Goal: Communication & Community: Participate in discussion

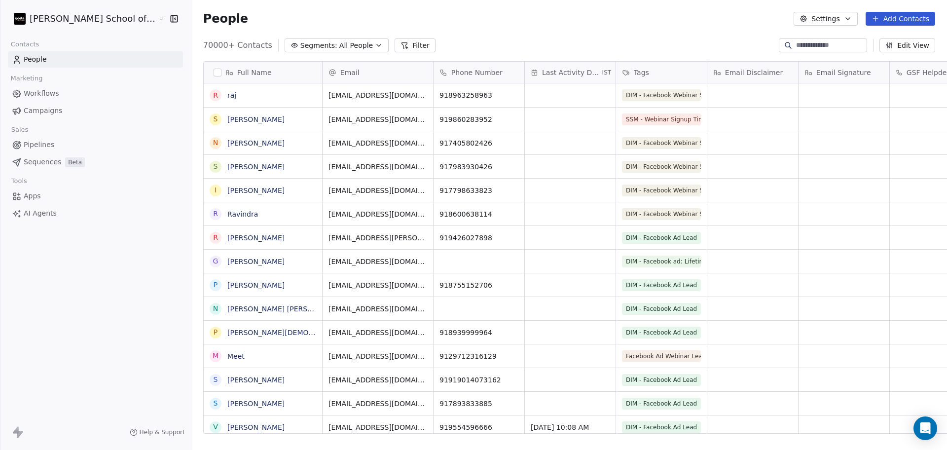
scroll to position [386, 784]
click at [66, 108] on link "Campaigns" at bounding box center [95, 111] width 175 height 16
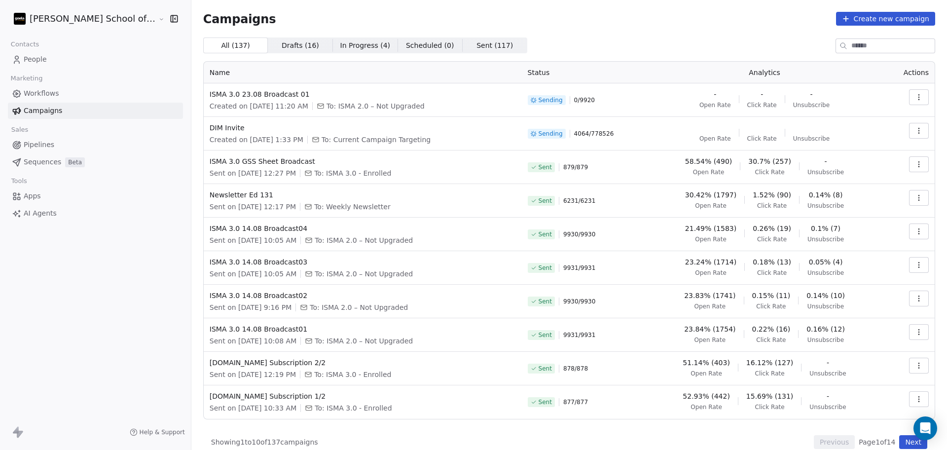
click at [549, 27] on div "Campaigns Create new campaign All ( 137 ) All ( 137 ) Drafts ( 16 ) Drafts ( 16…" at bounding box center [569, 230] width 732 height 437
click at [922, 420] on div "Open Intercom Messenger" at bounding box center [925, 428] width 26 height 26
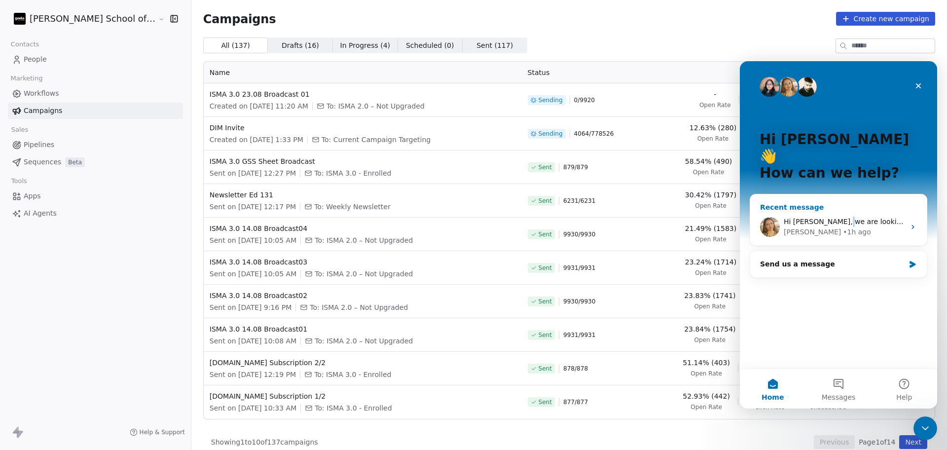
click at [838, 209] on div "Hi [PERSON_NAME], we are looking into it and keep you informed. [PERSON_NAME] •…" at bounding box center [838, 227] width 177 height 36
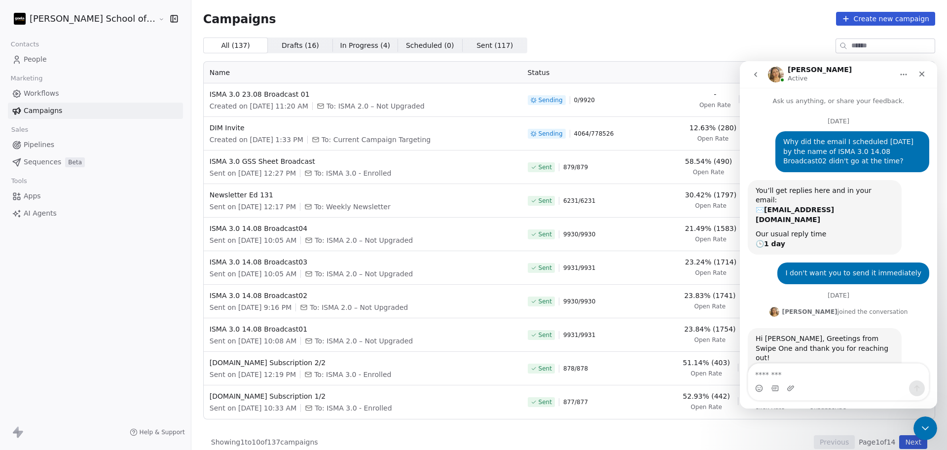
click at [775, 367] on textarea "Message…" at bounding box center [838, 371] width 181 height 17
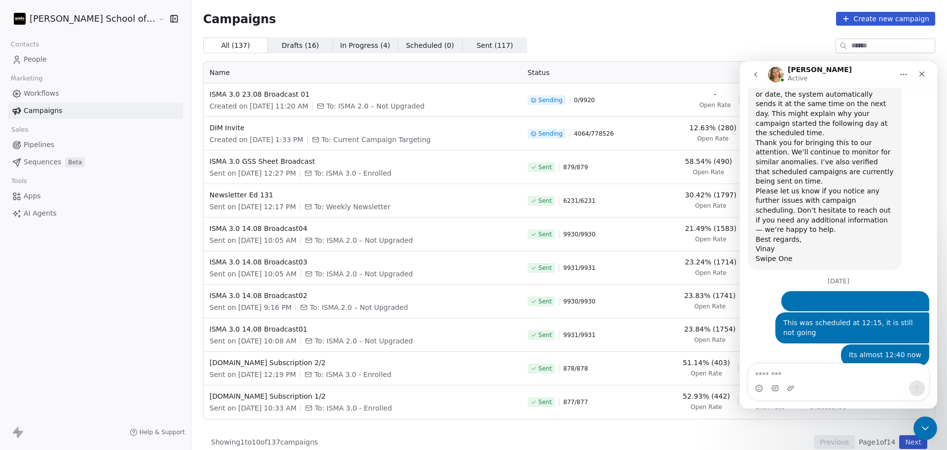
scroll to position [574, 0]
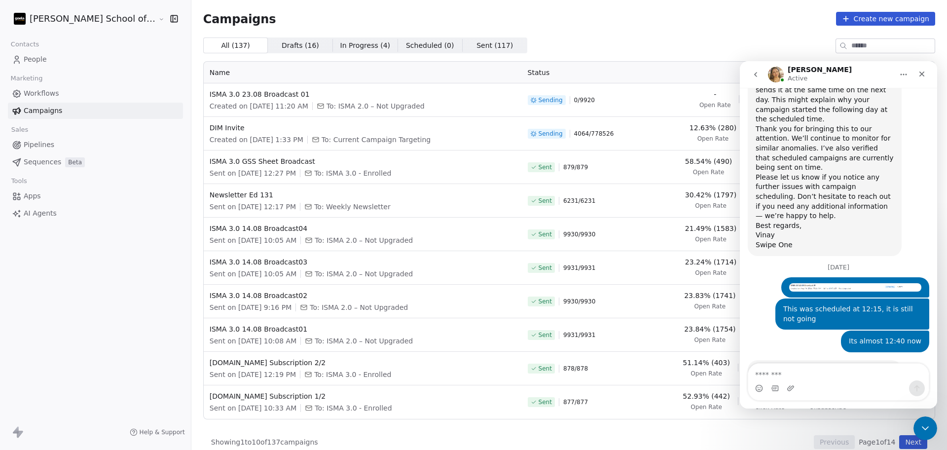
click at [775, 366] on textarea "Message…" at bounding box center [838, 371] width 181 height 17
type textarea "**********"
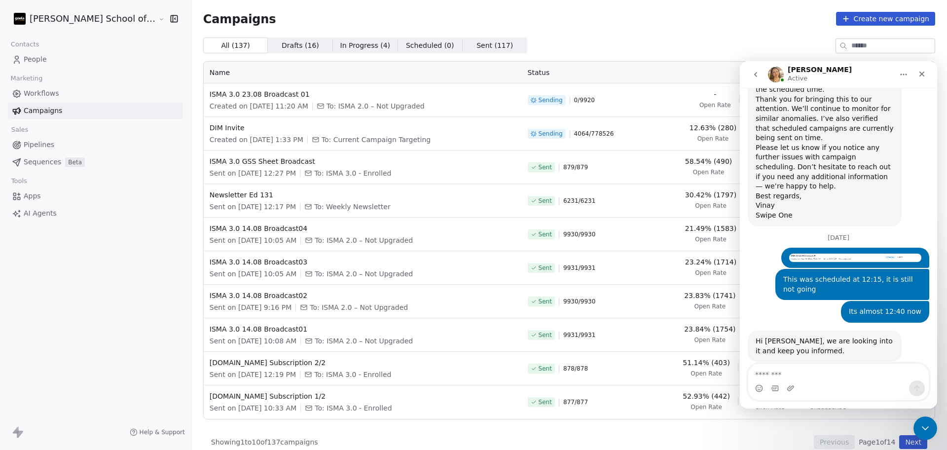
click at [752, 68] on button "go back" at bounding box center [755, 74] width 19 height 19
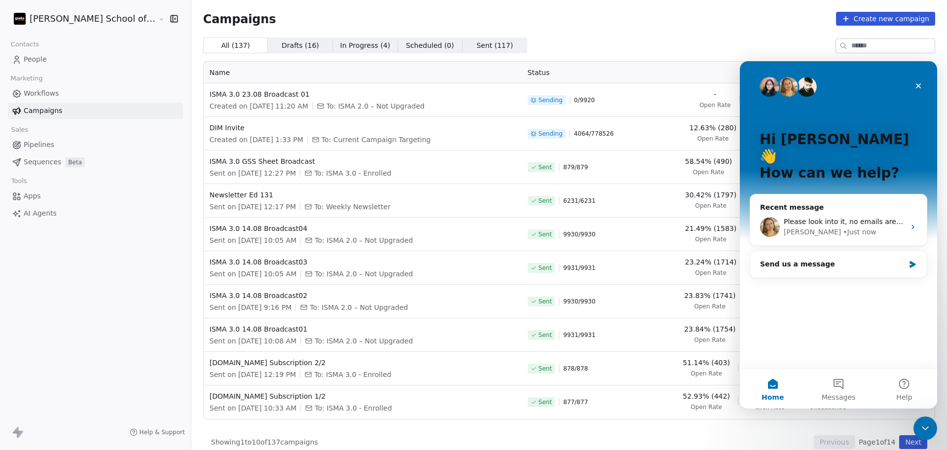
scroll to position [0, 0]
click at [676, 42] on div "All ( 137 ) All ( 137 ) Drafts ( 16 ) Drafts ( 16 ) In Progress ( 4 ) In Progre…" at bounding box center [569, 45] width 732 height 16
